Goal: Find specific page/section: Find specific page/section

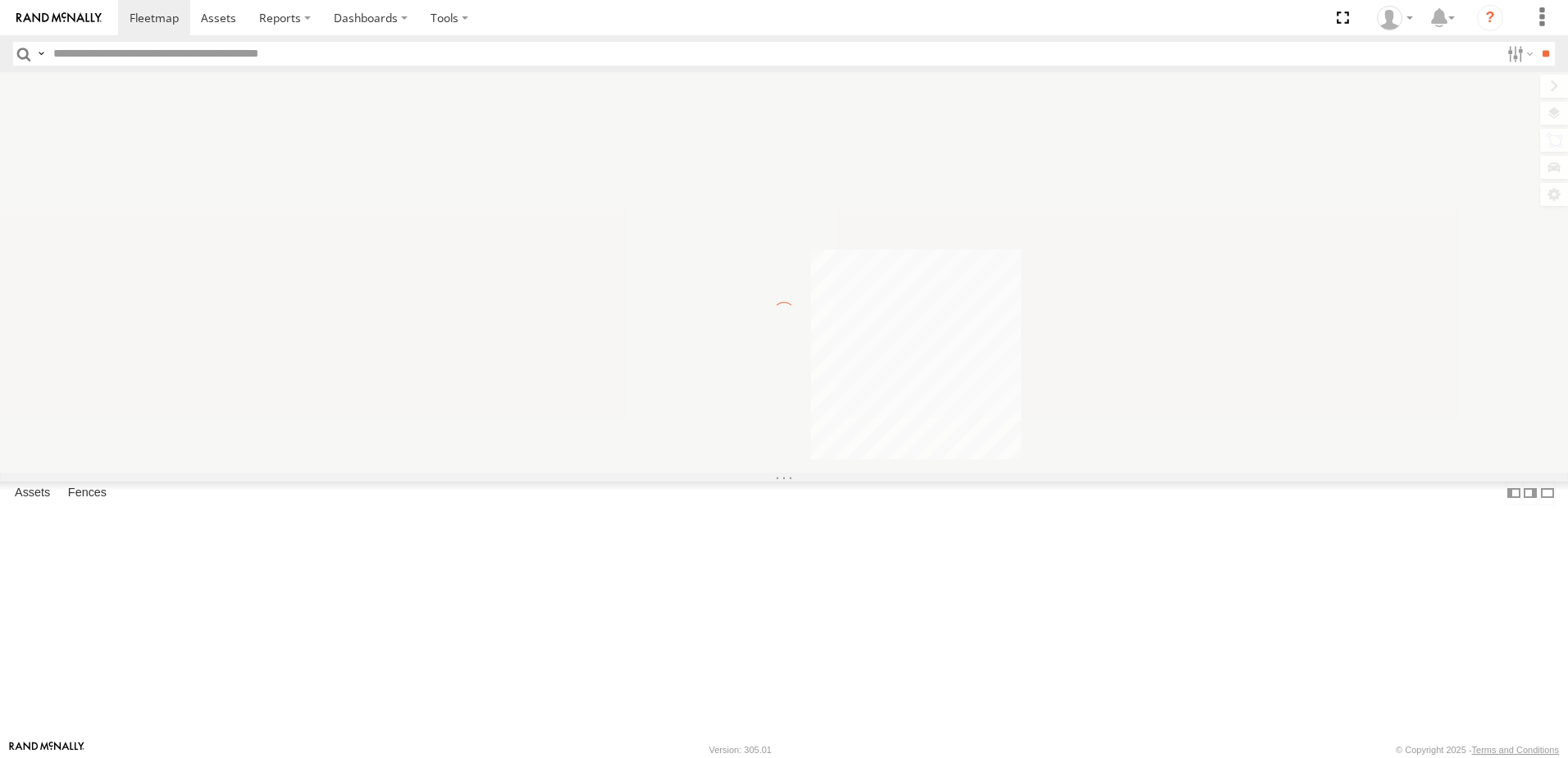
click at [231, 23] on span at bounding box center [218, 17] width 35 height 16
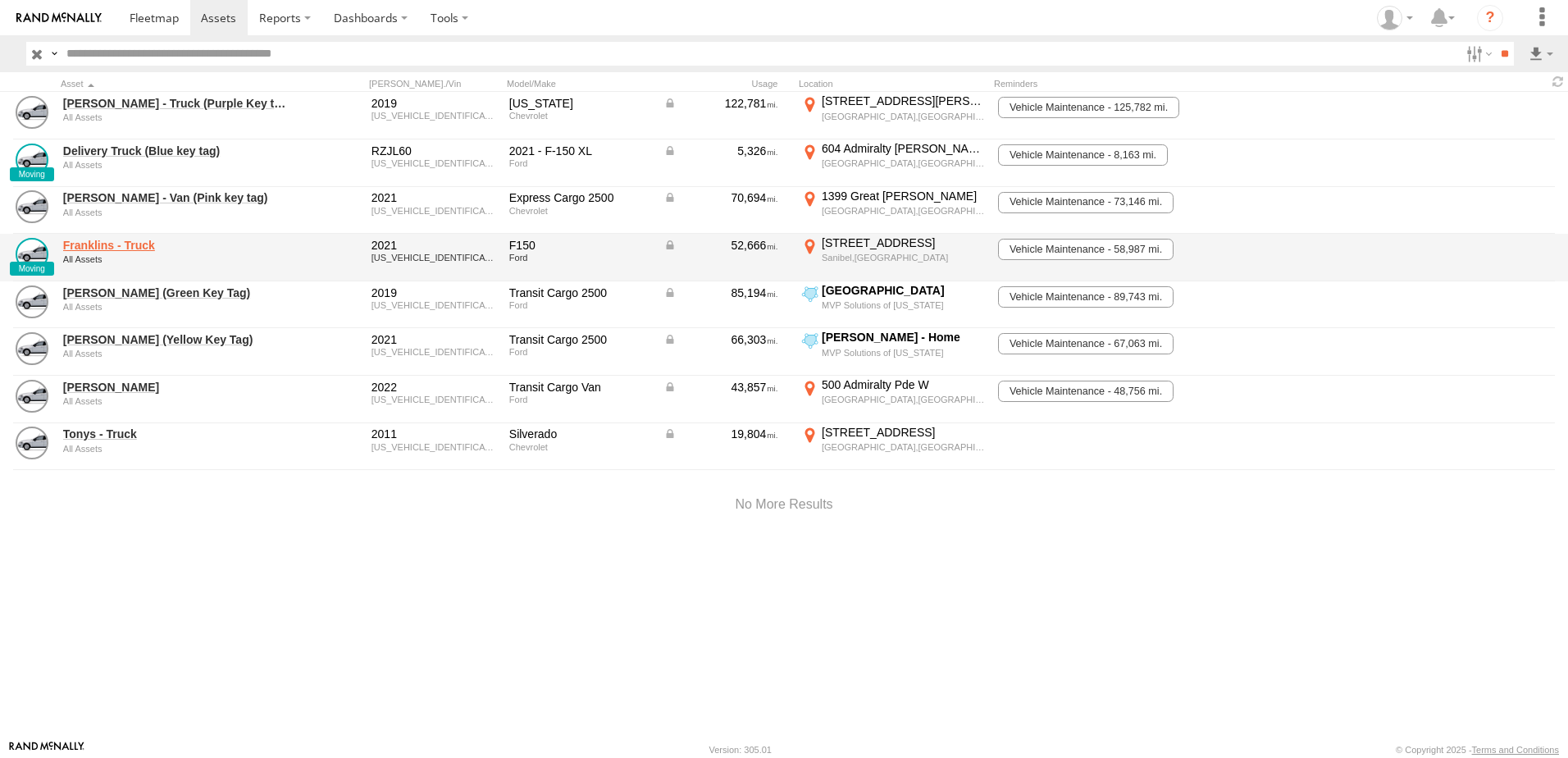
click at [146, 247] on link "Franklins - Truck" at bounding box center [176, 245] width 225 height 15
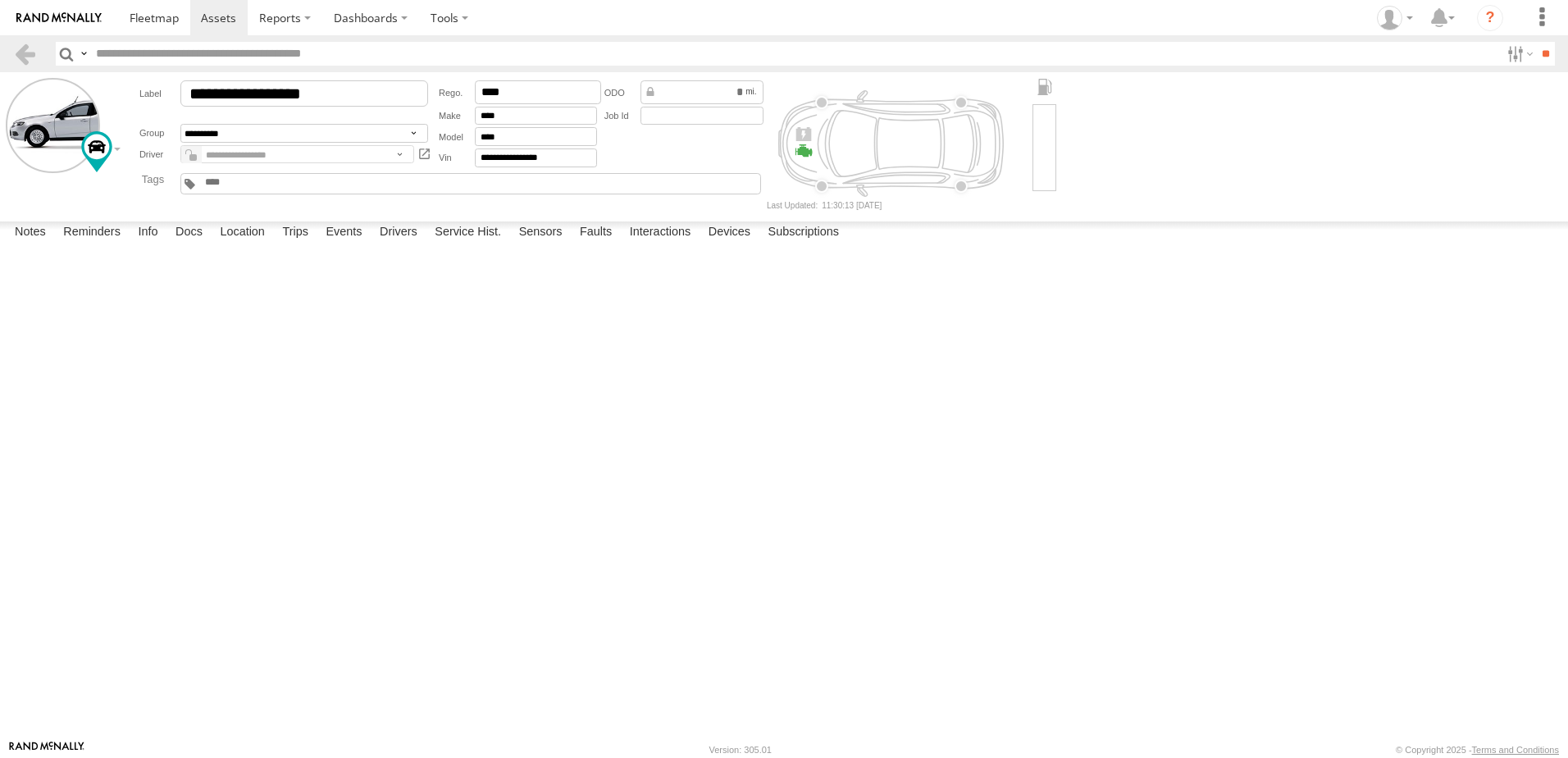
click at [0, 0] on link "This Vehicle has free oil changes & tire rotations until 7/2029 or at 97,000 Mi…" at bounding box center [0, 0] width 0 height 0
click at [0, 0] on div "This Vehicle has free oil changes & tire rotations until 7/2029 or at 97,000 Mi…" at bounding box center [0, 0] width 0 height 0
drag, startPoint x: 872, startPoint y: 571, endPoint x: 713, endPoint y: 575, distance: 159.1
click at [0, 0] on div "This Vehicle has free oil changes & tire rotations until 7/2029 or at 97,000 Mi…" at bounding box center [0, 0] width 0 height 0
copy link "Quick Lane Tire & Auto Center"
